Goal: Check status: Check status

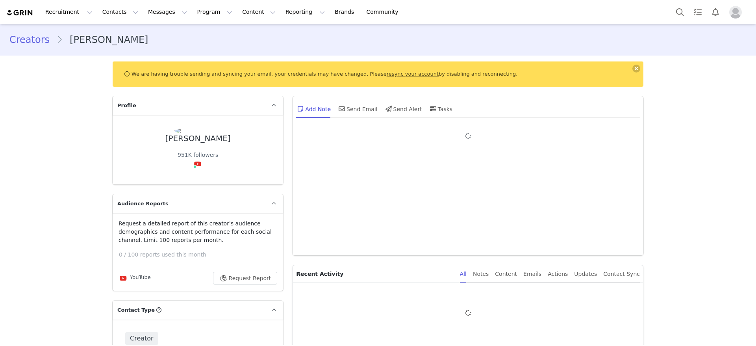
type input "+1 ([GEOGRAPHIC_DATA])"
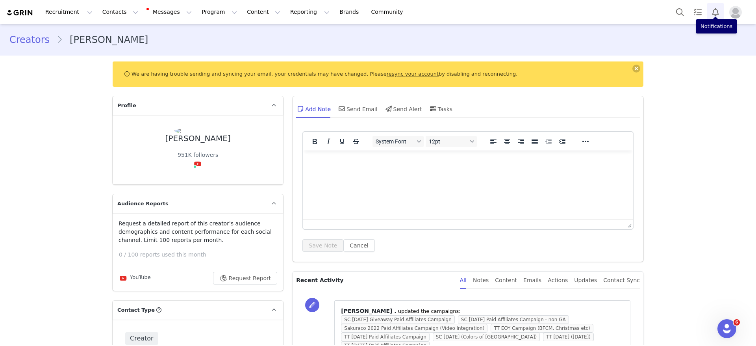
click at [713, 13] on button "Notifications" at bounding box center [715, 12] width 17 height 18
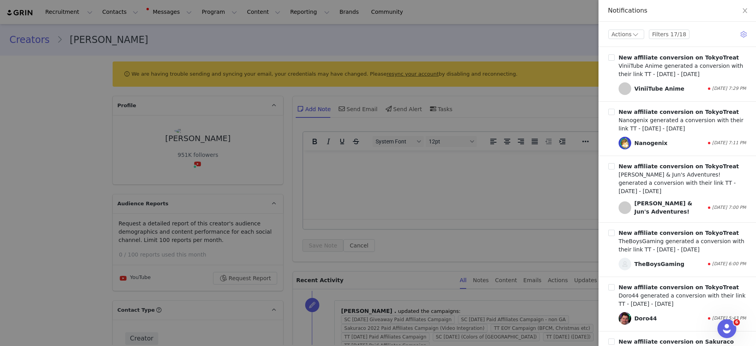
click at [391, 42] on div at bounding box center [378, 173] width 756 height 346
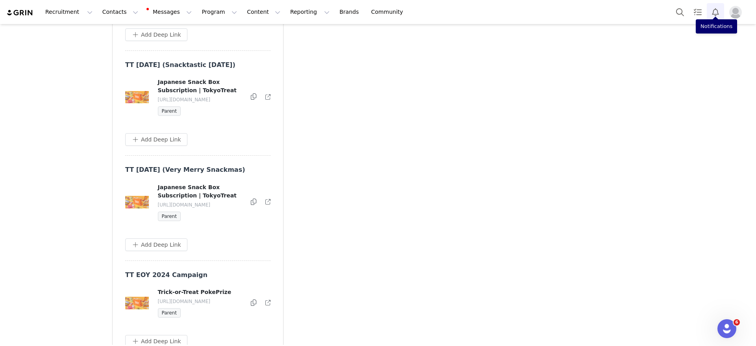
scroll to position [4550, 0]
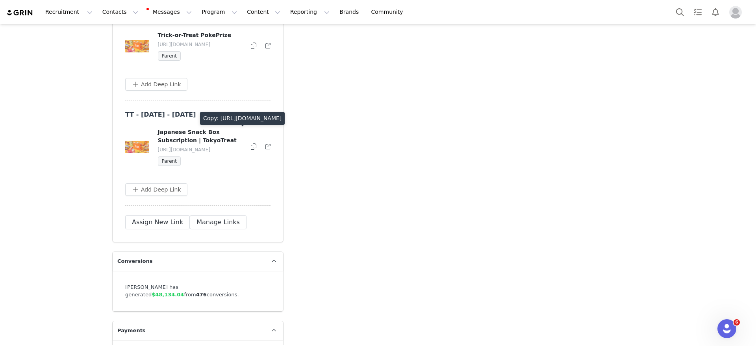
click at [251, 150] on icon at bounding box center [254, 146] width 6 height 6
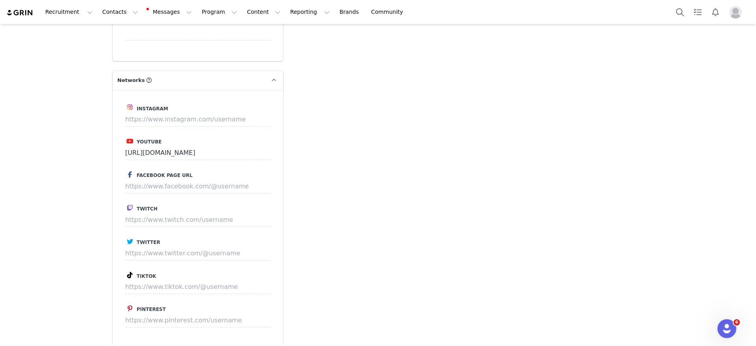
scroll to position [1005, 0]
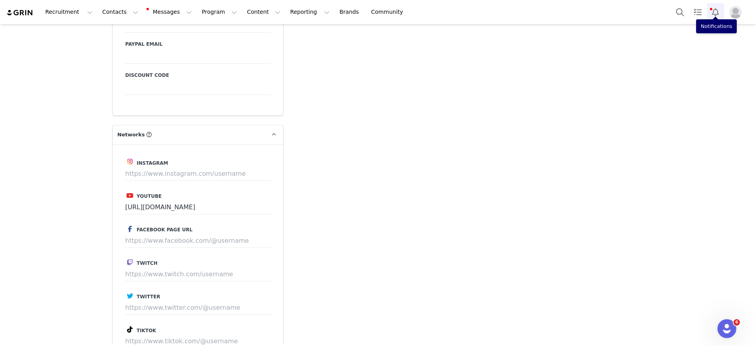
click at [715, 9] on button "Notifications" at bounding box center [715, 12] width 17 height 18
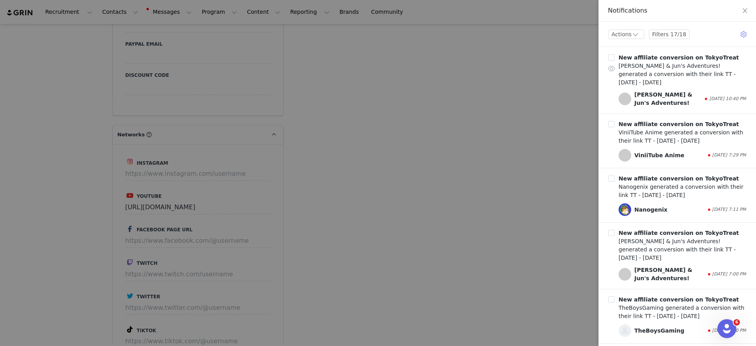
click at [635, 95] on div "[PERSON_NAME] & Jun's Adventures!" at bounding box center [669, 99] width 69 height 17
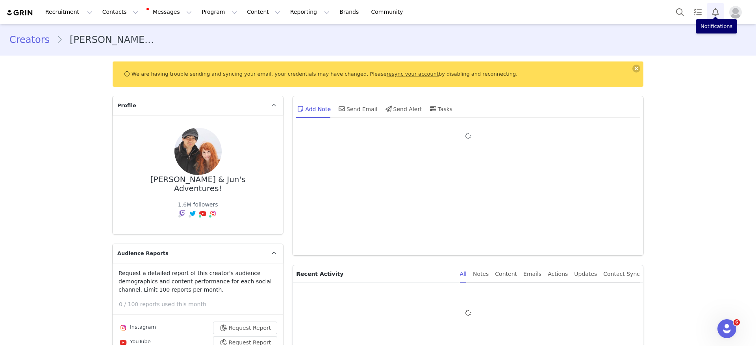
type input "+1 ([GEOGRAPHIC_DATA])"
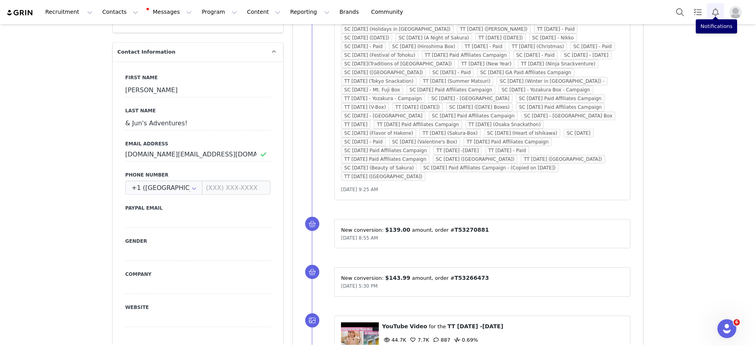
scroll to position [236, 0]
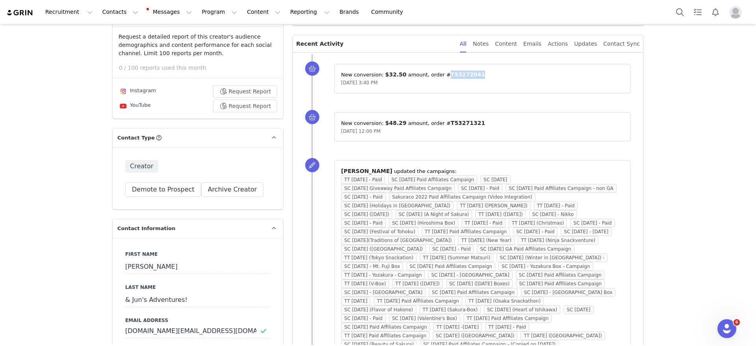
drag, startPoint x: 459, startPoint y: 73, endPoint x: 430, endPoint y: 75, distance: 28.8
click at [430, 75] on p "New conversion: ⁨ $32.50 ⁩ amount⁨⁩⁨, order #⁨ T53272041 ⁩⁩" at bounding box center [482, 75] width 283 height 8
copy span "T53272041"
